Goal: Task Accomplishment & Management: Complete application form

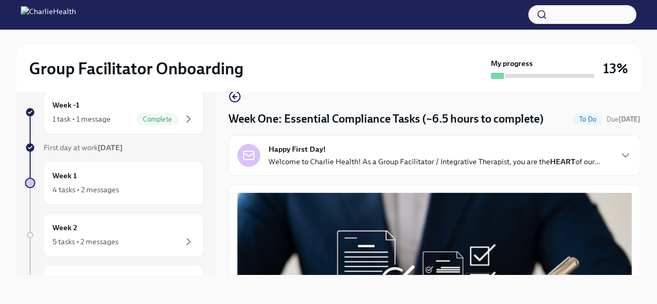
scroll to position [2240, 0]
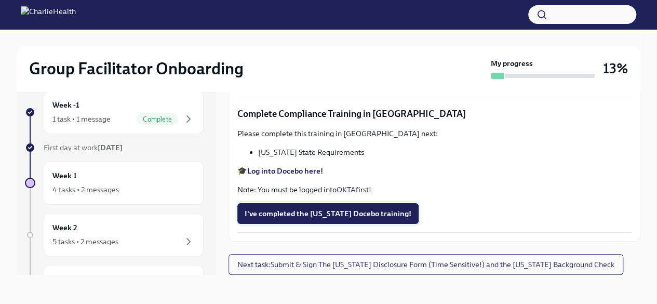
click at [325, 219] on span "I've completed the [US_STATE] Docebo training!" at bounding box center [328, 213] width 167 height 10
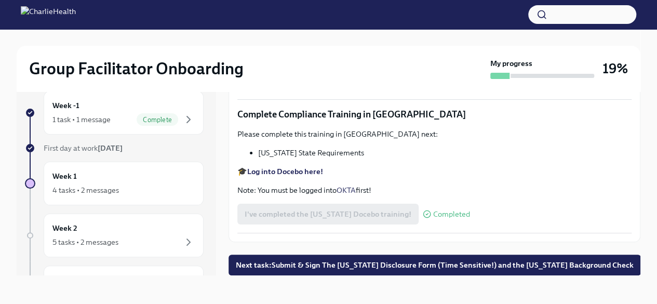
scroll to position [18, 0]
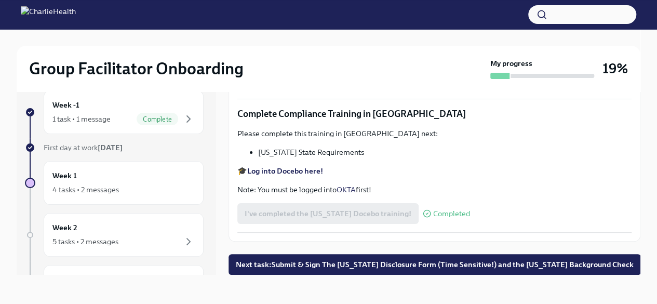
click at [435, 262] on span "Next task : Submit & Sign The [US_STATE] Disclosure Form (Time Sensitive!) and …" at bounding box center [435, 264] width 398 height 10
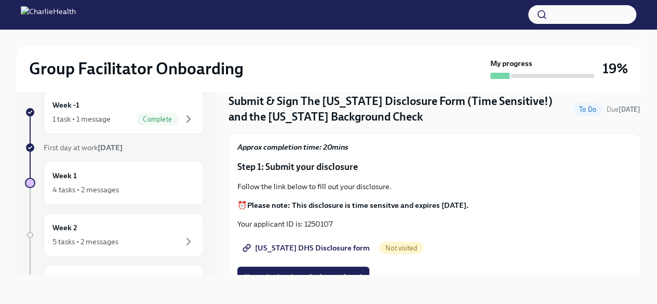
scroll to position [43, 0]
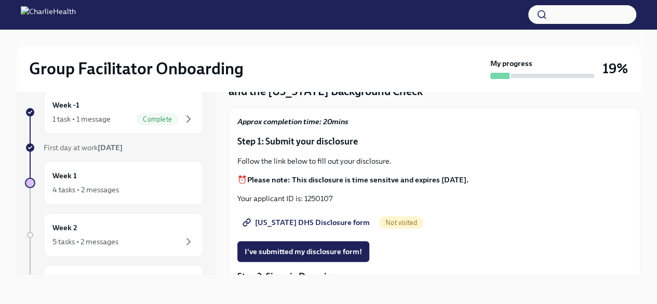
click at [329, 226] on span "[US_STATE] DHS Disclosure form" at bounding box center [307, 222] width 125 height 10
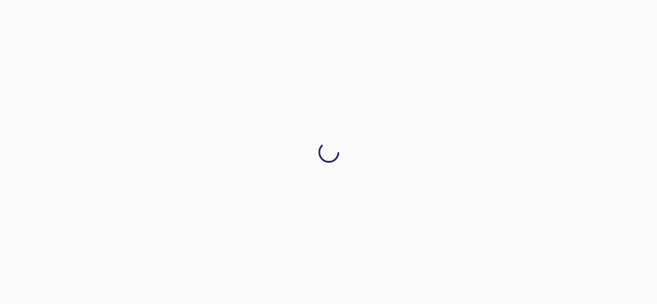
scroll to position [0, 0]
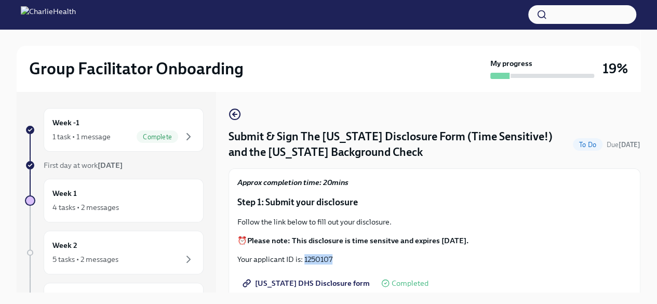
drag, startPoint x: 332, startPoint y: 257, endPoint x: 306, endPoint y: 259, distance: 26.6
click at [306, 259] on p "Your applicant ID is: 1250107" at bounding box center [434, 259] width 394 height 10
copy p "1250107"
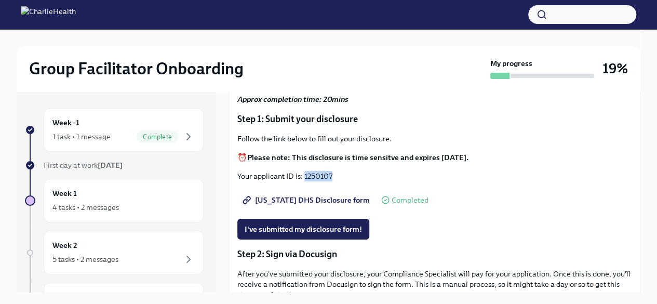
scroll to position [78, 0]
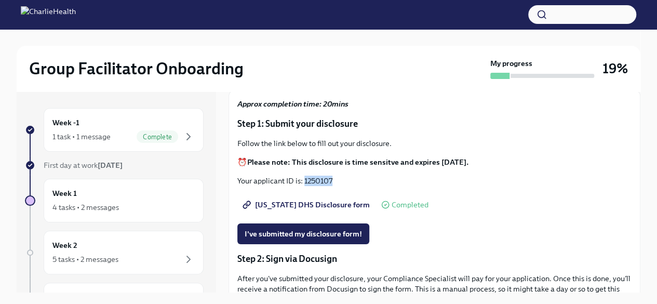
click at [294, 204] on span "[US_STATE] DHS Disclosure form" at bounding box center [307, 205] width 125 height 10
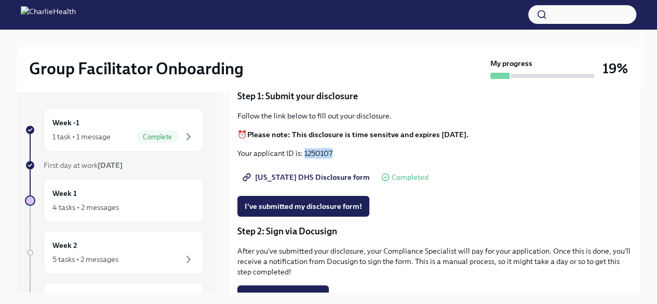
scroll to position [102, 0]
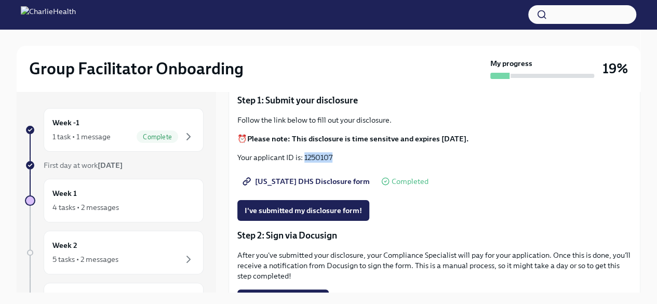
click at [320, 179] on span "[US_STATE] DHS Disclosure form" at bounding box center [307, 181] width 125 height 10
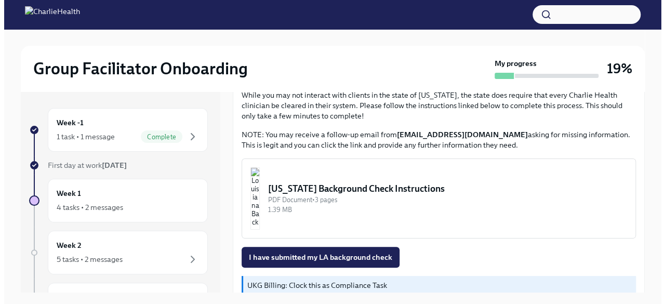
scroll to position [351, 0]
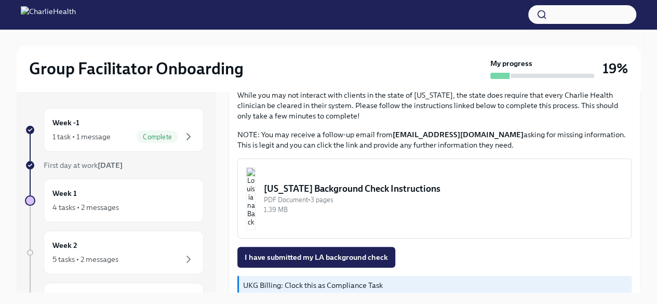
click at [322, 186] on div "[US_STATE] Background Check Instructions" at bounding box center [443, 188] width 359 height 12
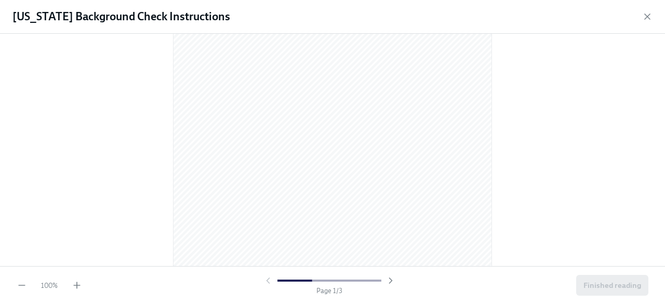
scroll to position [0, 0]
click at [72, 285] on icon "button" at bounding box center [77, 285] width 10 height 10
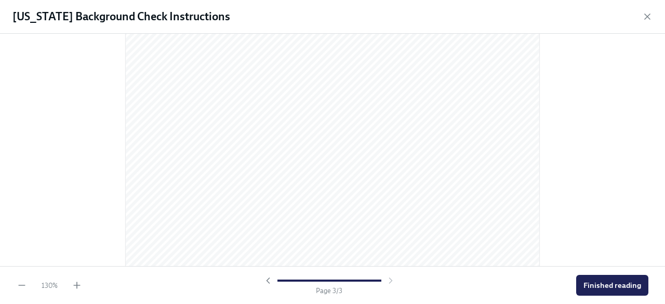
scroll to position [1409, 0]
drag, startPoint x: 656, startPoint y: 243, endPoint x: 659, endPoint y: 213, distance: 30.8
click at [657, 213] on div at bounding box center [332, 150] width 665 height 232
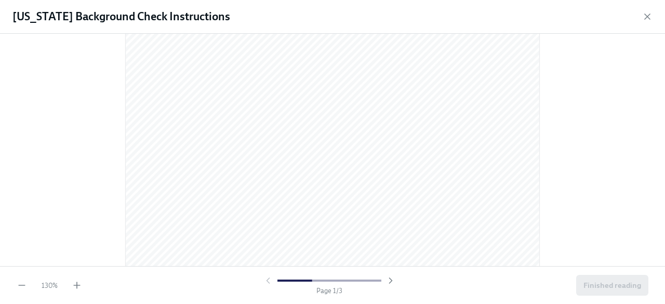
scroll to position [0, 0]
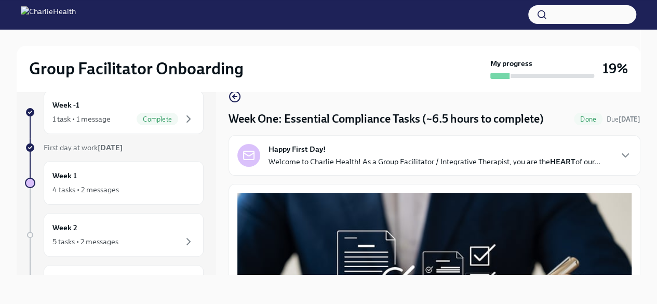
click at [642, 166] on div "Group Facilitator Onboarding My progress 19% Week -1 1 task • 1 message Complet…" at bounding box center [328, 157] width 657 height 293
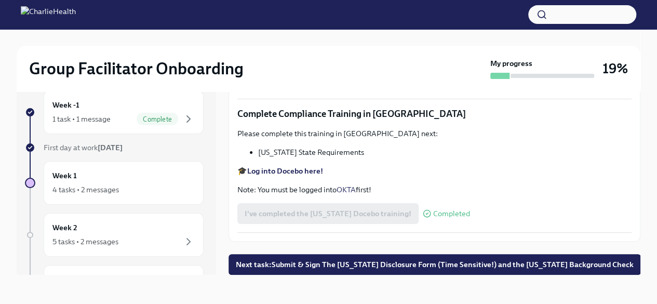
scroll to position [2261, 0]
click at [564, 266] on span "Next task : Submit & Sign The [US_STATE] Disclosure Form (Time Sensitive!) and …" at bounding box center [435, 264] width 398 height 10
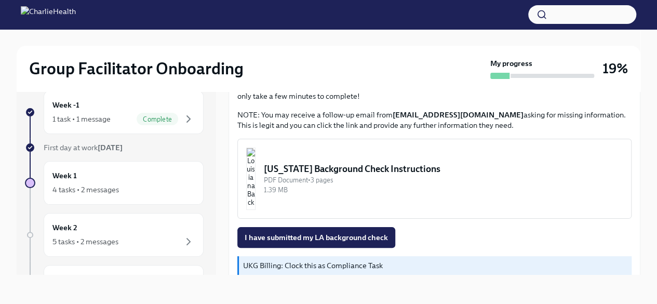
scroll to position [370, 0]
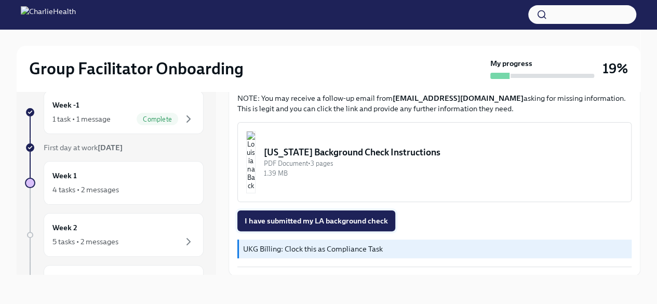
click at [299, 217] on span "I have submitted my LA background check" at bounding box center [316, 221] width 143 height 10
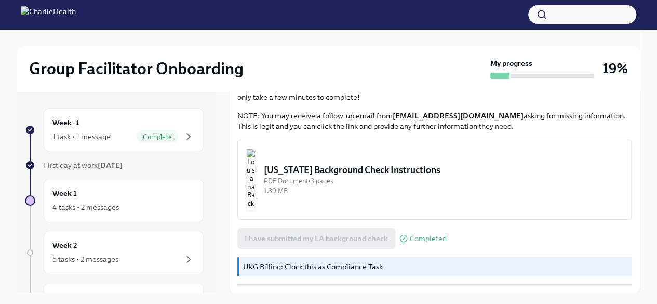
scroll to position [18, 0]
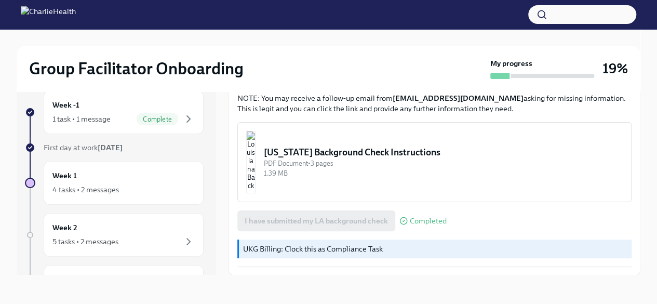
click at [337, 247] on p "UKG Billing: Clock this as Compliance Task" at bounding box center [435, 249] width 385 height 10
click at [56, 187] on div "4 tasks • 2 messages" at bounding box center [85, 189] width 67 height 10
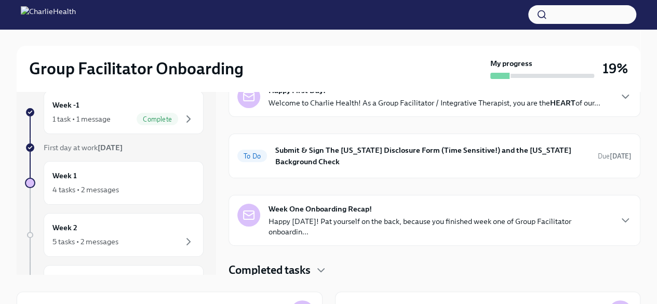
scroll to position [47, 0]
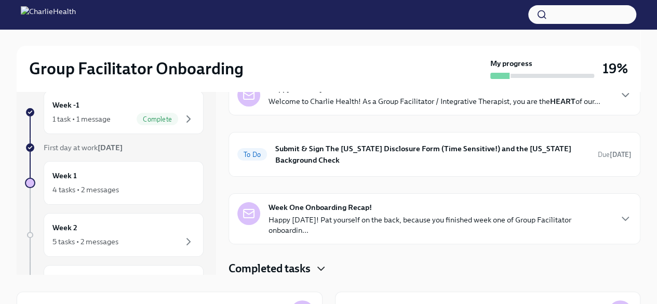
click at [316, 266] on icon "button" at bounding box center [321, 268] width 12 height 12
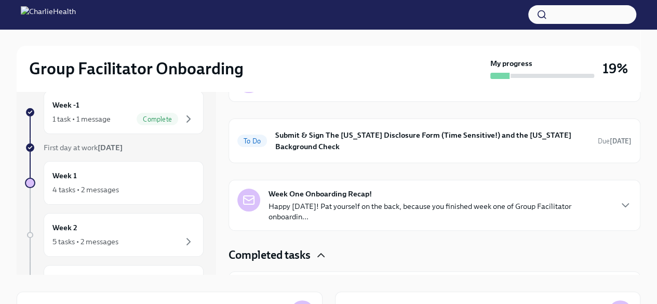
scroll to position [51, 0]
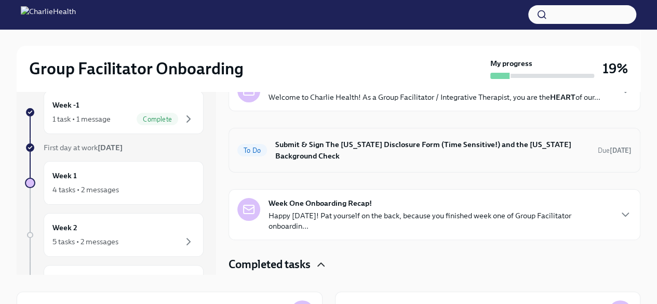
click at [439, 139] on h6 "Submit & Sign The [US_STATE] Disclosure Form (Time Sensitive!) and the [US_STAT…" at bounding box center [432, 150] width 314 height 23
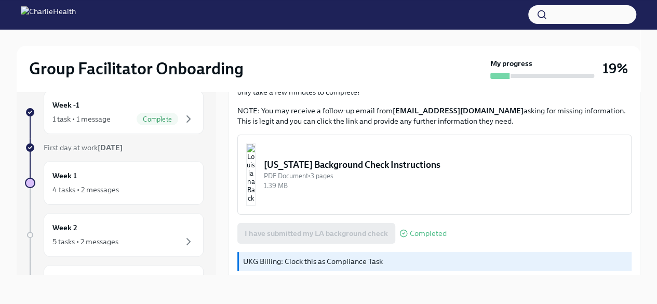
scroll to position [370, 0]
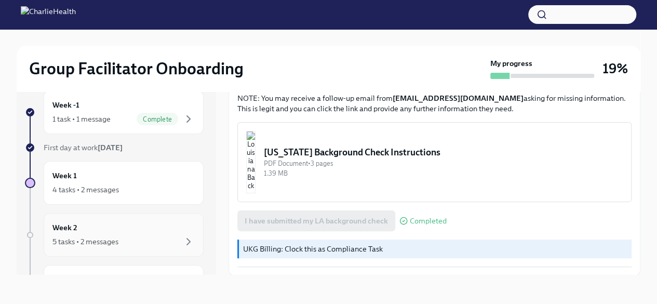
click at [110, 230] on div "Week 2 5 tasks • 2 messages" at bounding box center [123, 235] width 142 height 26
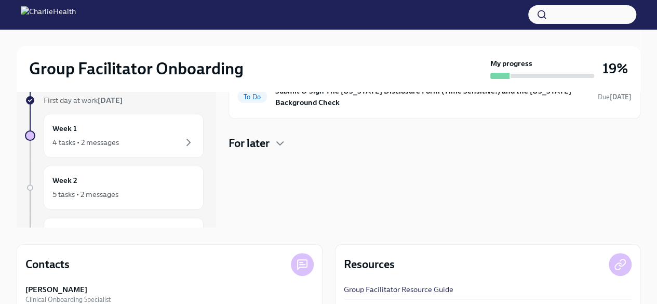
scroll to position [60, 0]
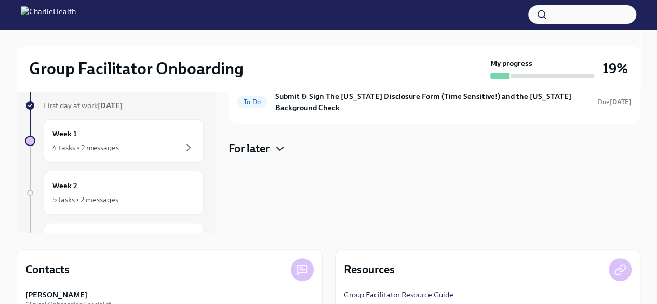
click at [278, 148] on icon "button" at bounding box center [280, 148] width 12 height 12
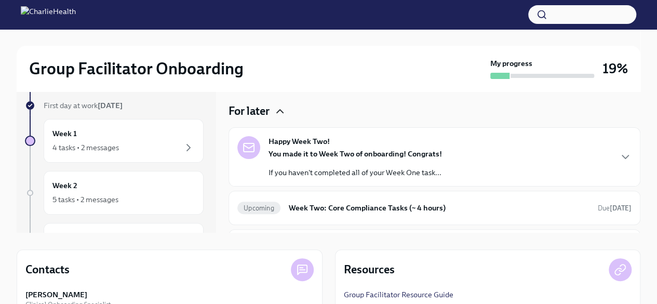
scroll to position [31, 0]
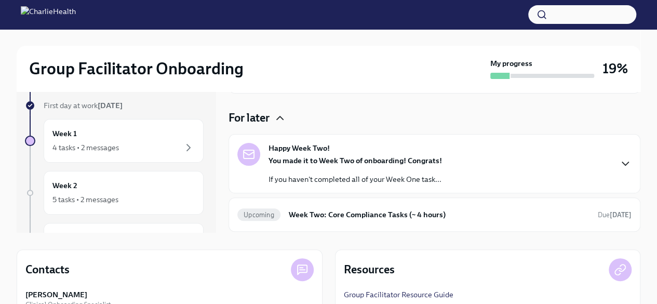
click at [619, 163] on icon "button" at bounding box center [625, 163] width 12 height 12
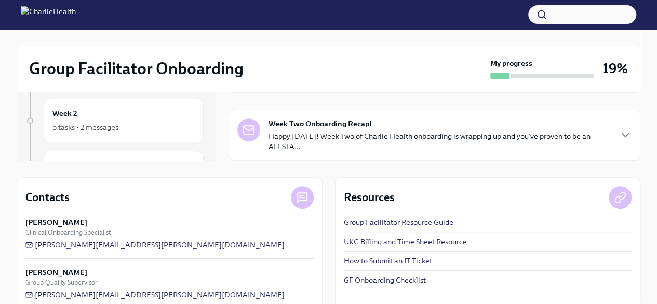
scroll to position [552, 0]
drag, startPoint x: 320, startPoint y: 172, endPoint x: 324, endPoint y: 213, distance: 41.3
click at [324, 213] on div "Week -1 1 task • 1 message Complete First day at work [DATE] Week 1 4 tasks • 2…" at bounding box center [329, 133] width 624 height 349
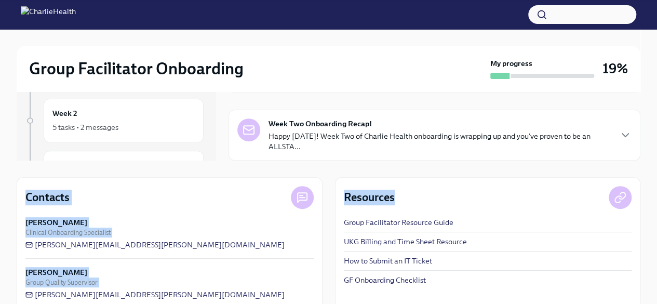
drag, startPoint x: 488, startPoint y: 161, endPoint x: 497, endPoint y: 189, distance: 28.8
click at [497, 189] on div "Week -1 1 task • 1 message Complete First day at work [DATE] Week 1 4 tasks • 2…" at bounding box center [329, 133] width 624 height 349
click at [525, 173] on div "Week -1 1 task • 1 message Complete First day at work [DATE] Week 1 4 tasks • 2…" at bounding box center [329, 133] width 624 height 349
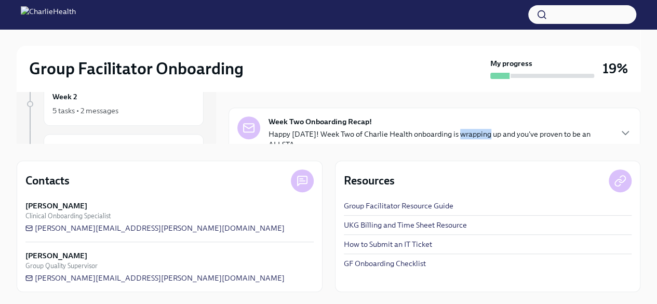
scroll to position [372, 0]
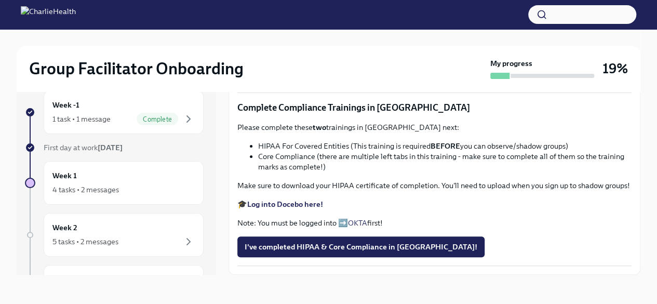
scroll to position [502, 0]
click at [309, 17] on strong "Complete your CPR & First Aid training HERE" at bounding box center [325, 12] width 156 height 9
click at [298, 79] on span "Upload Upload CPR Certificate" at bounding box center [302, 74] width 115 height 10
click at [0, 0] on input "Upload Upload CPR Certificate" at bounding box center [0, 0] width 0 height 0
